Goal: Transaction & Acquisition: Purchase product/service

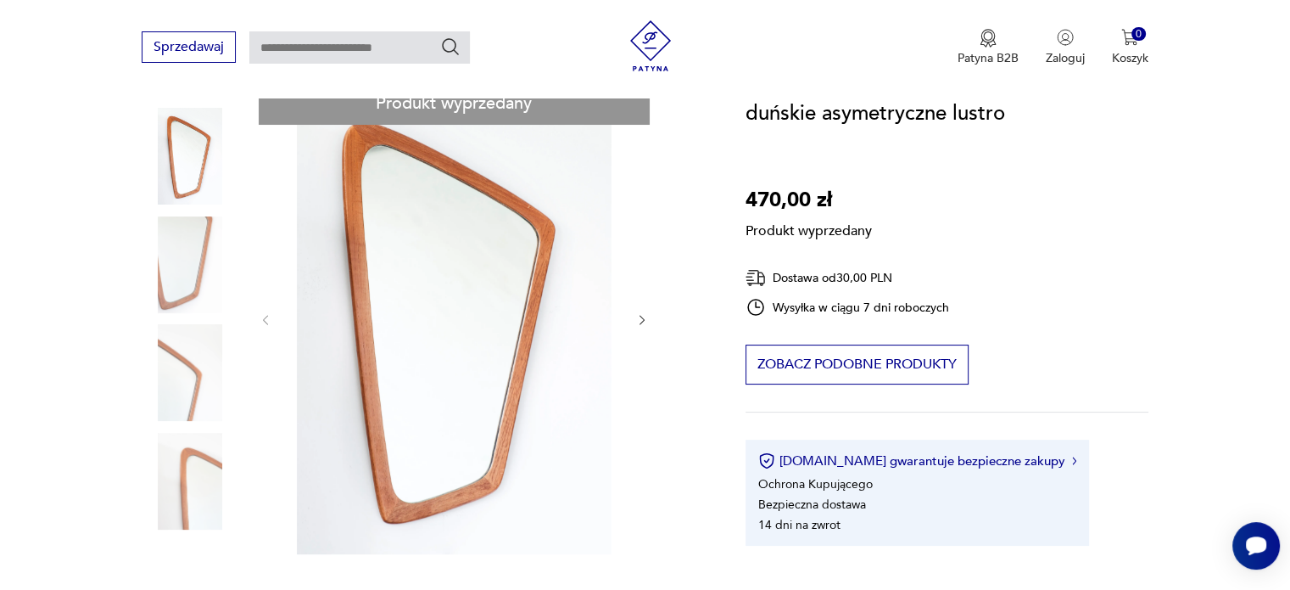
scroll to position [190, 0]
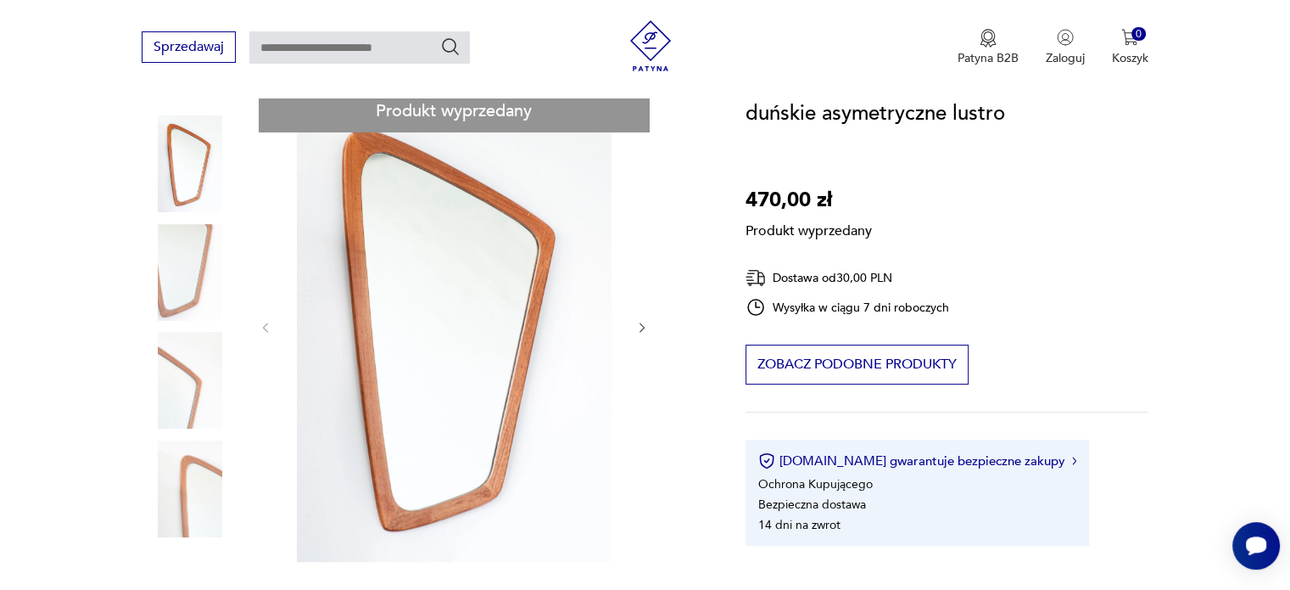
drag, startPoint x: 1302, startPoint y: 162, endPoint x: 1297, endPoint y: 107, distance: 55.4
click at [640, 322] on div "Produkt wyprzedany Opis produktu asymetryczne drewniane lustro, duński design w…" at bounding box center [423, 586] width 563 height 993
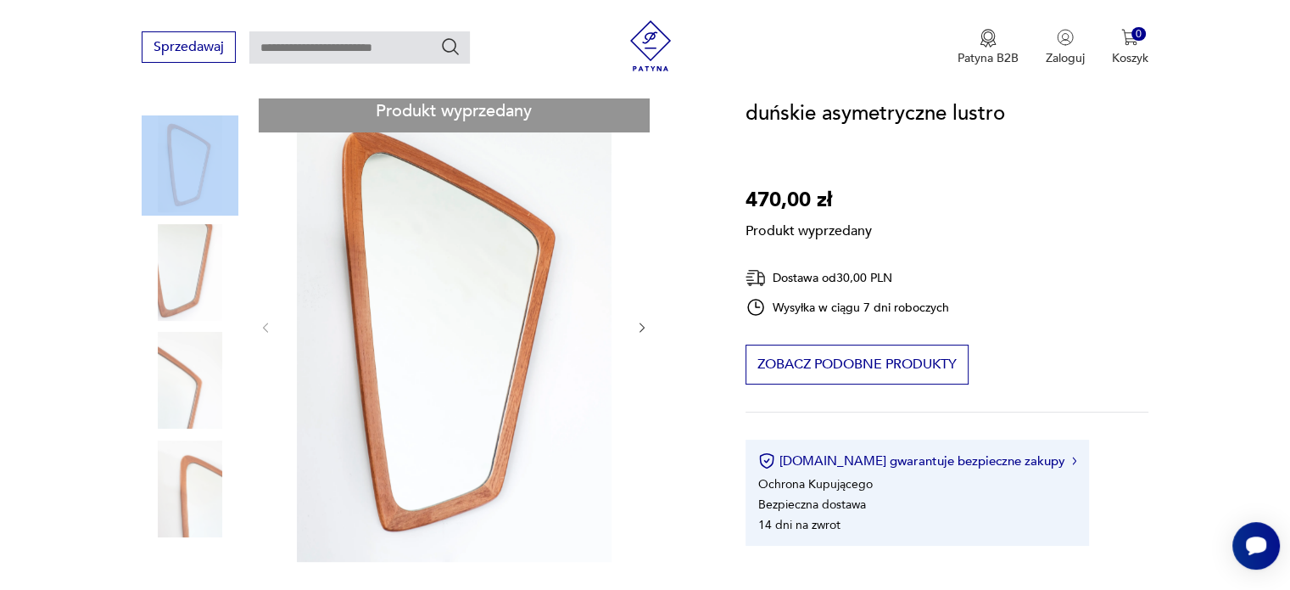
click at [640, 322] on div "Produkt wyprzedany Opis produktu asymetryczne drewniane lustro, duński design w…" at bounding box center [423, 586] width 563 height 993
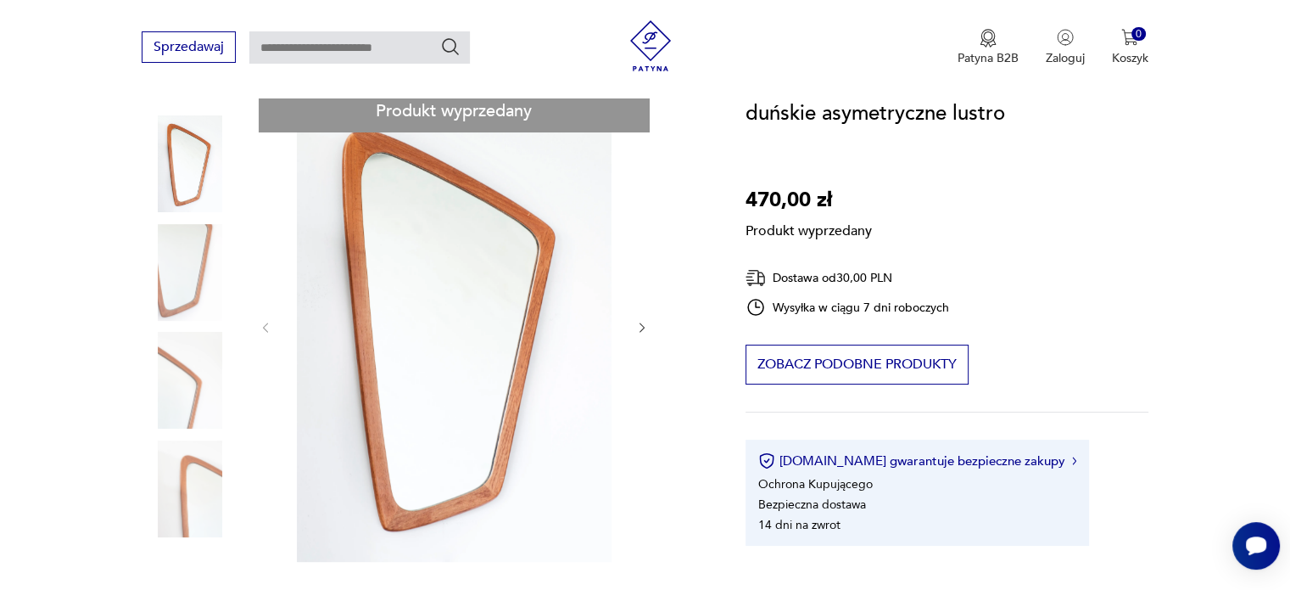
click at [188, 489] on div "Produkt wyprzedany Opis produktu asymetryczne drewniane lustro, duński design w…" at bounding box center [423, 586] width 563 height 993
click at [380, 311] on div "Produkt wyprzedany Opis produktu asymetryczne drewniane lustro, duński design w…" at bounding box center [423, 586] width 563 height 993
click at [636, 331] on div "Produkt wyprzedany Opis produktu asymetryczne drewniane lustro, duński design w…" at bounding box center [423, 586] width 563 height 993
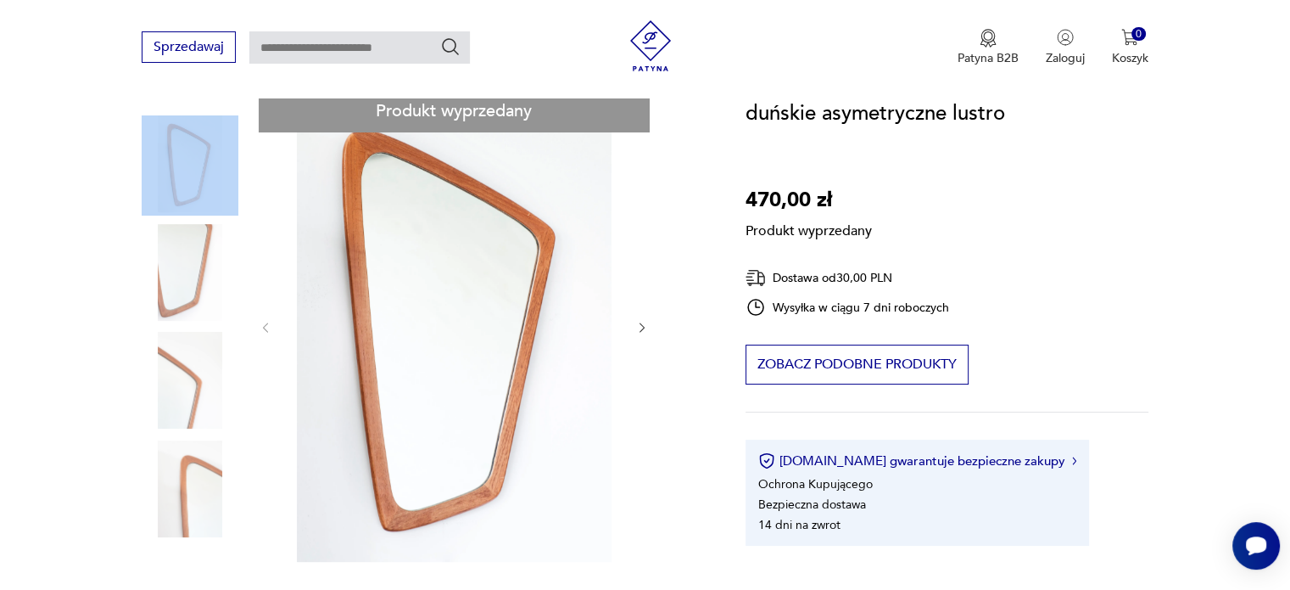
click at [636, 331] on div "Produkt wyprzedany Opis produktu asymetryczne drewniane lustro, duński design w…" at bounding box center [423, 586] width 563 height 993
